Goal: Find specific page/section: Find specific page/section

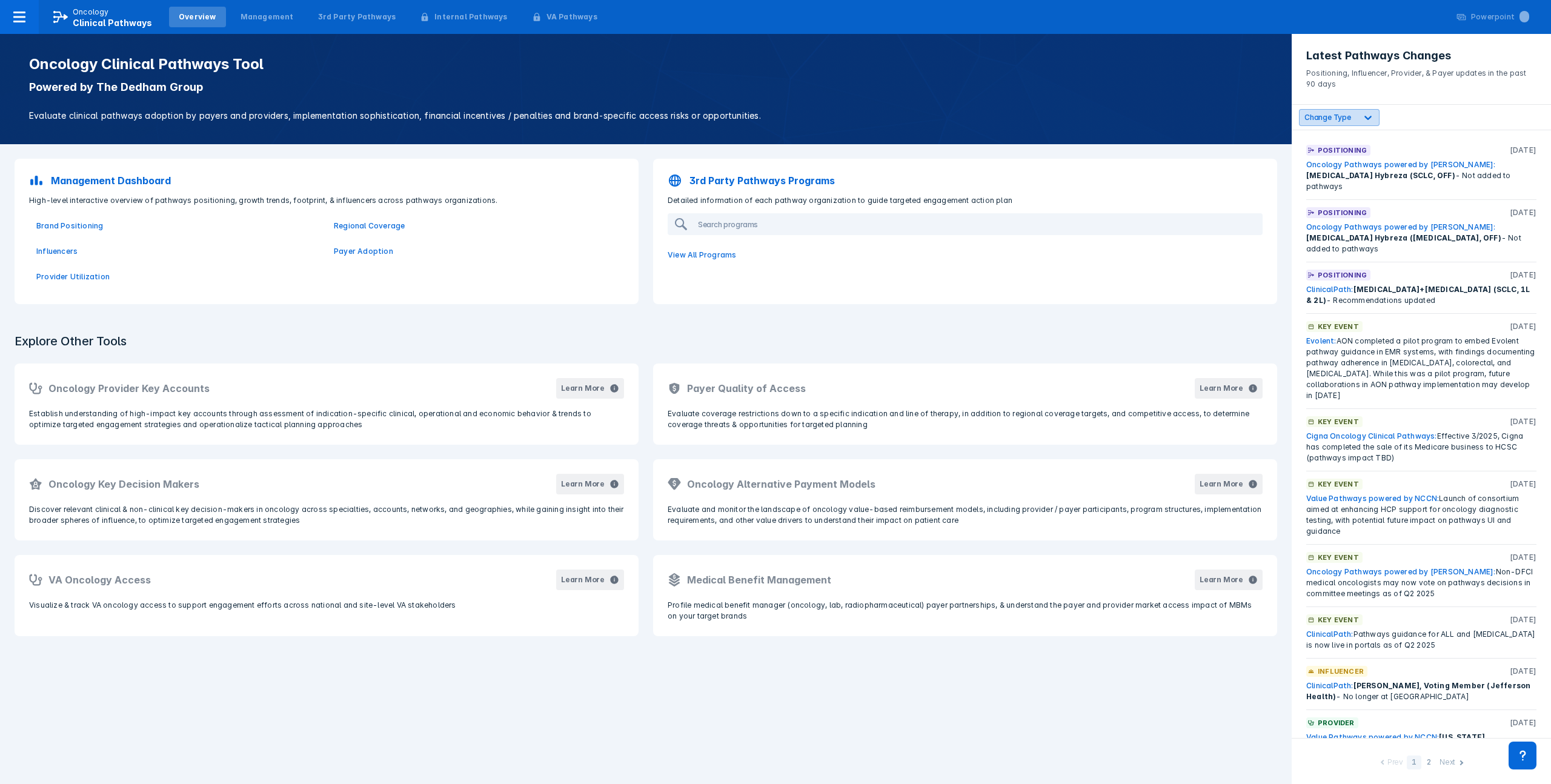
click at [1359, 115] on div at bounding box center [1368, 118] width 22 height 22
click at [1333, 233] on label "Positioning" at bounding box center [1340, 238] width 43 height 10
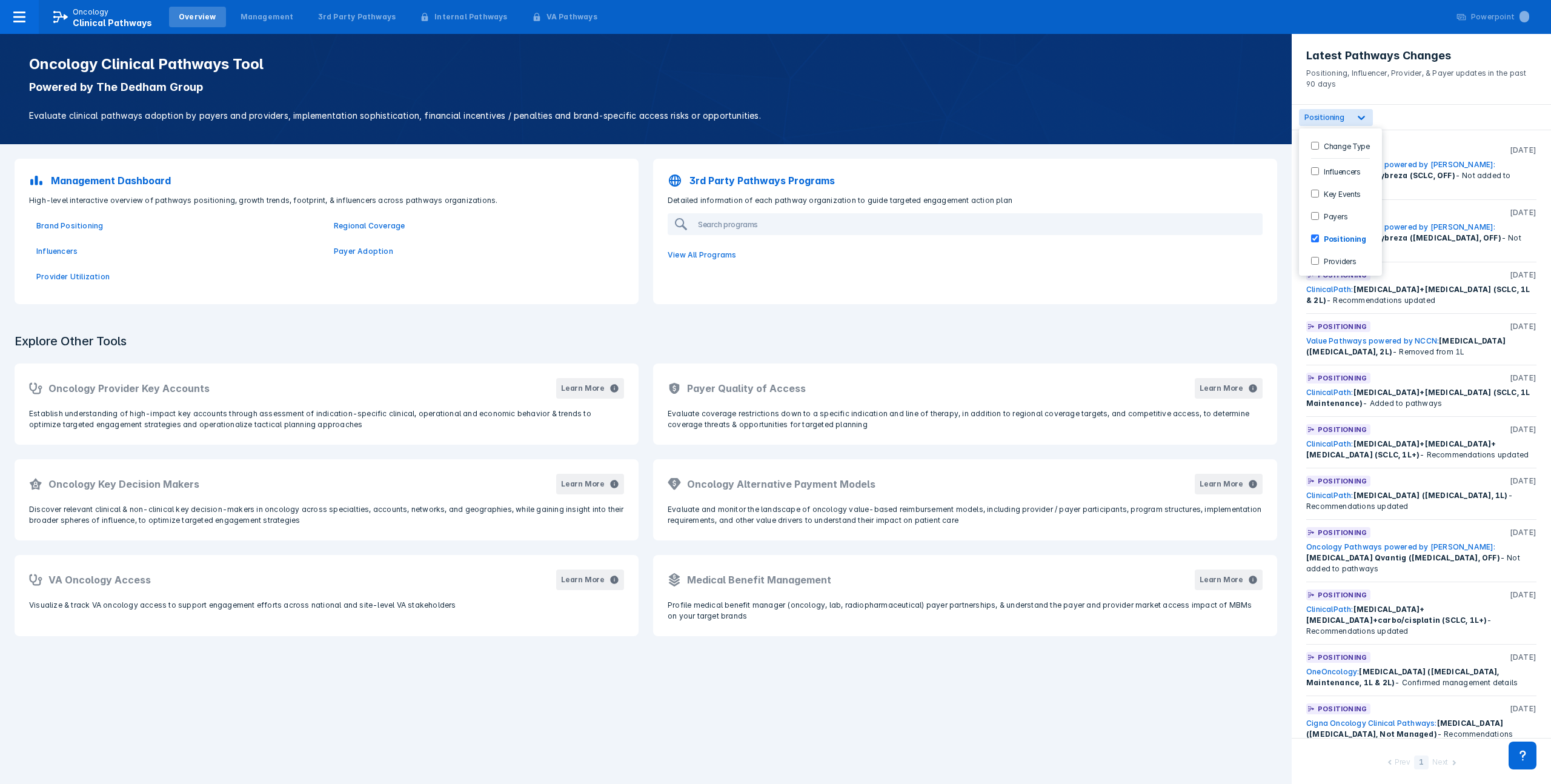
click at [1437, 99] on header "Latest Pathways Changes Positioning, Influencer, Provider, & Payer updates in t…" at bounding box center [1421, 69] width 259 height 71
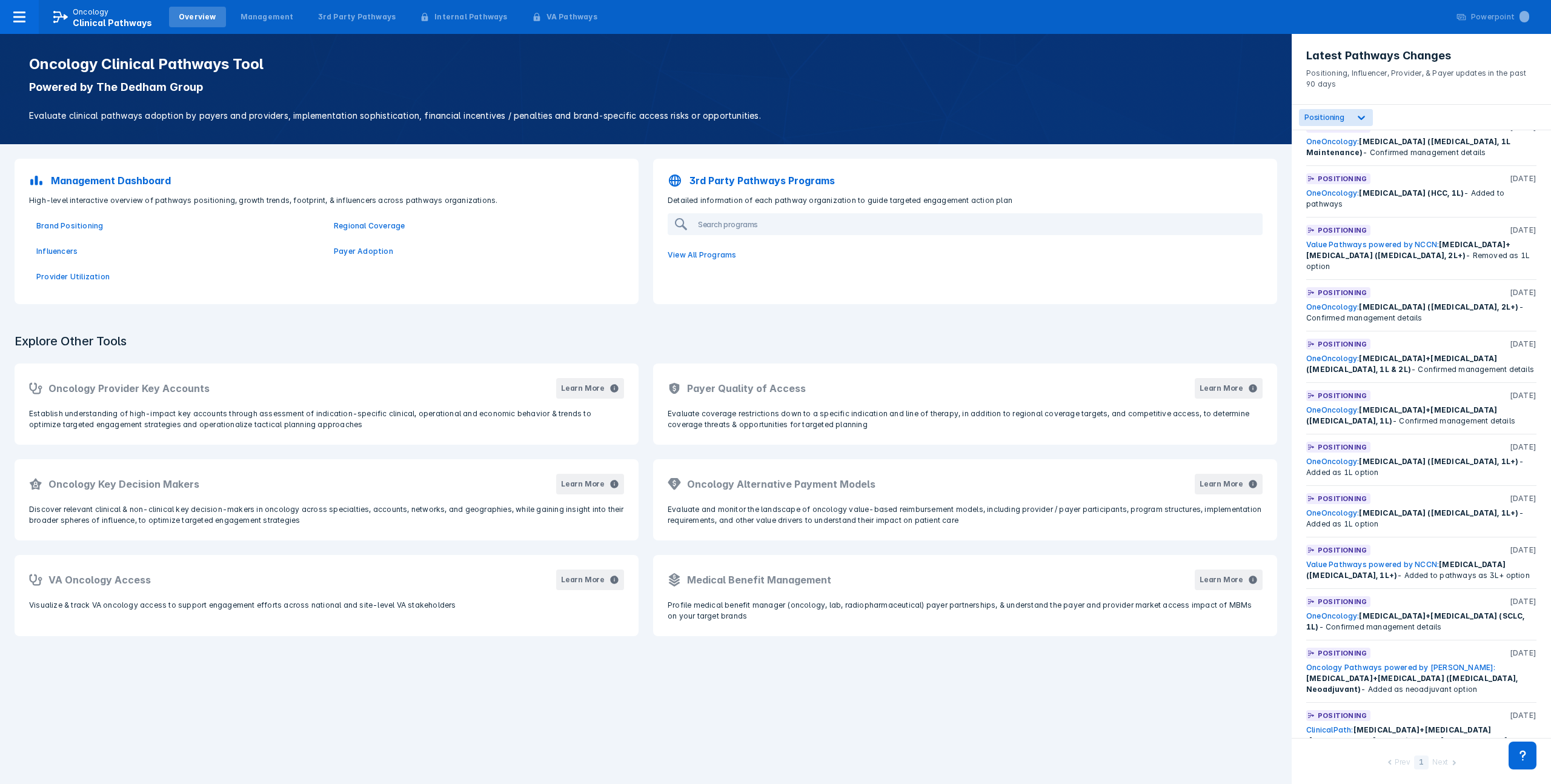
scroll to position [1205, 0]
